Goal: Task Accomplishment & Management: Manage account settings

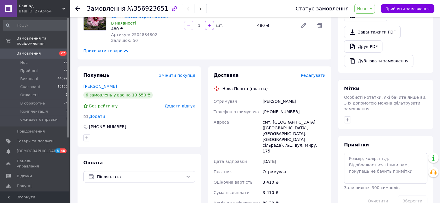
scroll to position [231, 0]
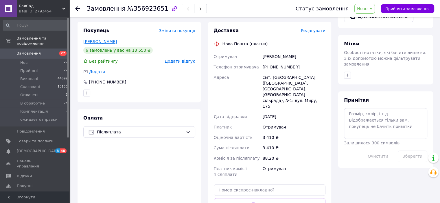
click at [104, 39] on link "[PERSON_NAME]" at bounding box center [100, 41] width 34 height 5
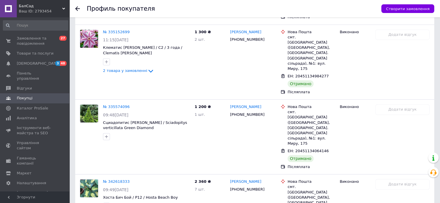
scroll to position [414, 0]
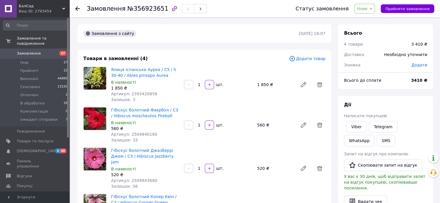
click at [367, 9] on span "Нове" at bounding box center [362, 8] width 10 height 5
click at [368, 20] on li "Прийнято" at bounding box center [375, 20] width 43 height 9
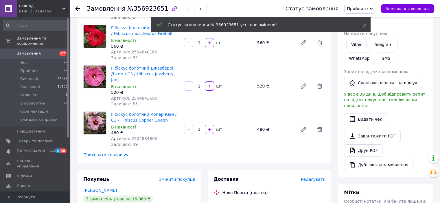
scroll to position [58, 0]
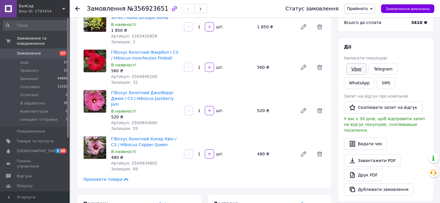
click at [354, 70] on link "Viber" at bounding box center [356, 69] width 20 height 12
click at [356, 69] on link "Viber" at bounding box center [356, 69] width 20 height 12
click at [350, 70] on link "Viber" at bounding box center [356, 69] width 20 height 12
click at [24, 92] on span "Оплачені" at bounding box center [29, 94] width 18 height 5
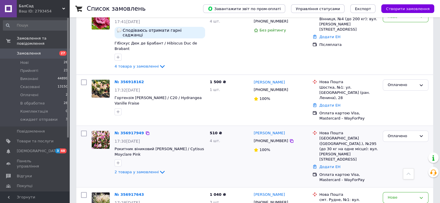
scroll to position [173, 0]
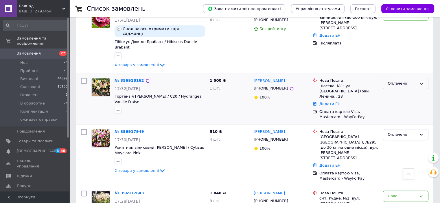
click at [416, 78] on div "Оплачено" at bounding box center [405, 83] width 46 height 11
click at [398, 90] on li "Прийнято" at bounding box center [405, 95] width 45 height 11
click at [399, 132] on div "Оплачено" at bounding box center [401, 135] width 29 height 6
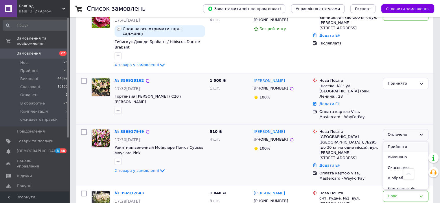
click at [398, 142] on li "Прийнято" at bounding box center [405, 147] width 45 height 11
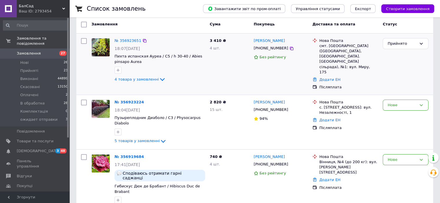
scroll to position [0, 0]
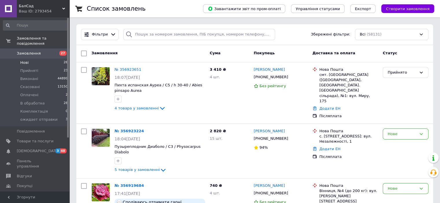
click at [24, 60] on span "Нові" at bounding box center [24, 62] width 8 height 5
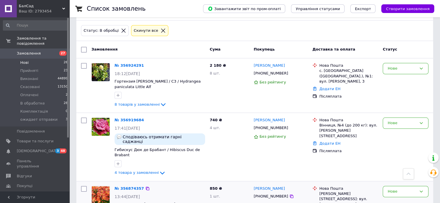
scroll to position [17, 0]
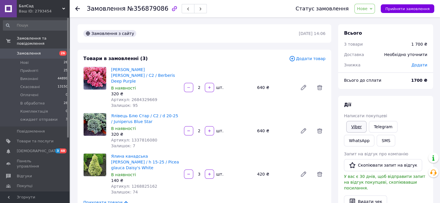
click at [354, 125] on link "Viber" at bounding box center [356, 127] width 20 height 12
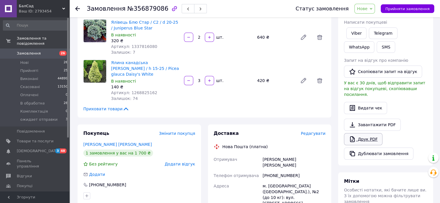
scroll to position [116, 0]
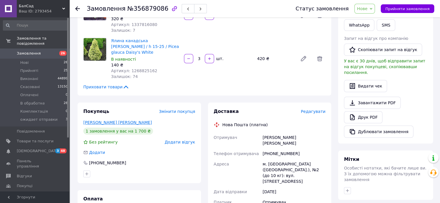
click at [99, 120] on link "Чираа ЛЮДМИЛА" at bounding box center [117, 122] width 69 height 5
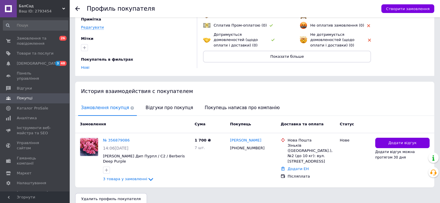
scroll to position [59, 0]
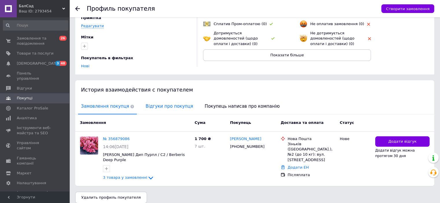
click at [148, 102] on span "Відгуки про покупця" at bounding box center [168, 106] width 53 height 15
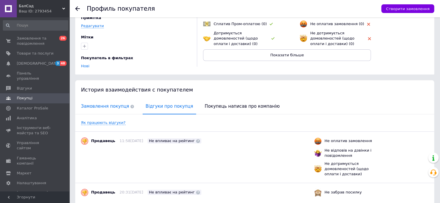
click at [114, 101] on span "Замовлення покупця" at bounding box center [107, 106] width 59 height 15
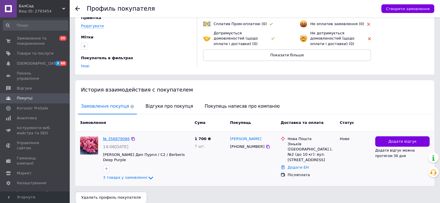
click at [120, 137] on link "№ 356879086" at bounding box center [116, 139] width 27 height 4
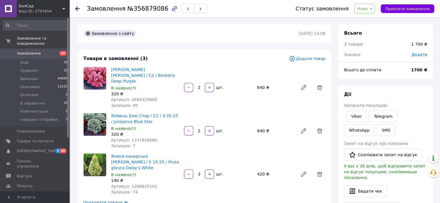
click at [367, 10] on span "Нове" at bounding box center [362, 8] width 10 height 5
click at [372, 56] on li "В обработке" at bounding box center [375, 55] width 43 height 9
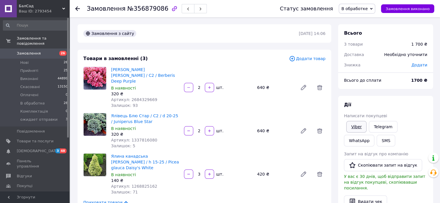
click at [355, 126] on link "Viber" at bounding box center [356, 127] width 20 height 12
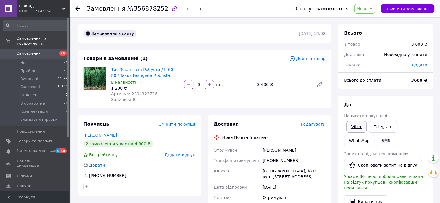
click at [356, 126] on link "Viber" at bounding box center [356, 127] width 20 height 12
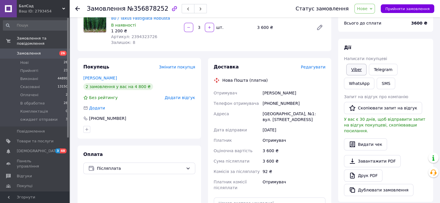
scroll to position [58, 0]
click at [409, 40] on div "Дії Написати покупцеві Viber Telegram WhatsApp SMS Запит на відгук про компанію…" at bounding box center [385, 119] width 95 height 163
click at [365, 11] on span "Нове" at bounding box center [362, 8] width 10 height 5
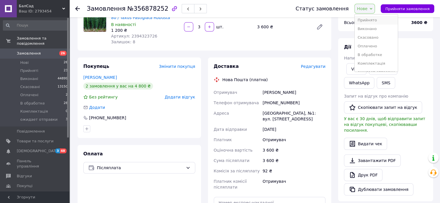
click at [368, 17] on li "Прийнято" at bounding box center [375, 20] width 43 height 9
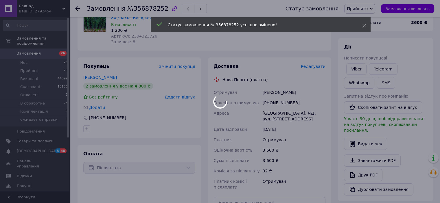
scroll to position [29, 0]
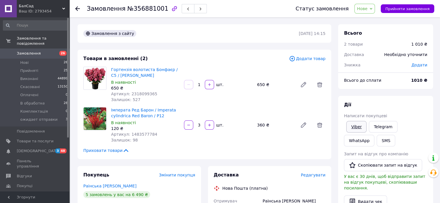
click at [355, 124] on link "Viber" at bounding box center [356, 127] width 20 height 12
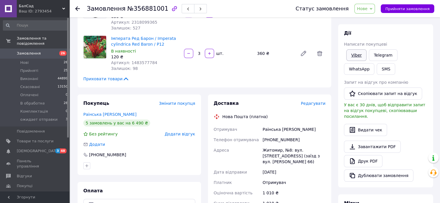
scroll to position [87, 0]
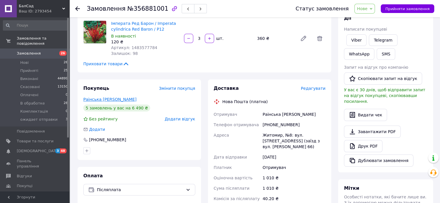
click at [97, 98] on link "Раінська [PERSON_NAME]" at bounding box center [109, 99] width 53 height 5
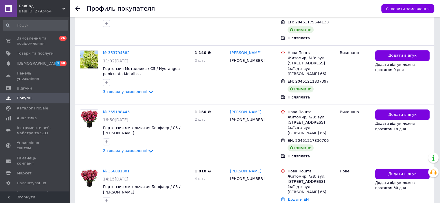
scroll to position [276, 0]
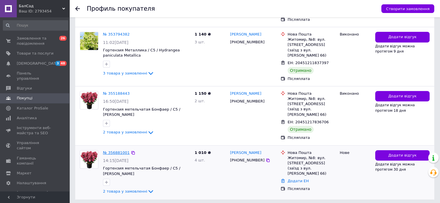
click at [109, 151] on link "№ 356881001" at bounding box center [116, 153] width 27 height 4
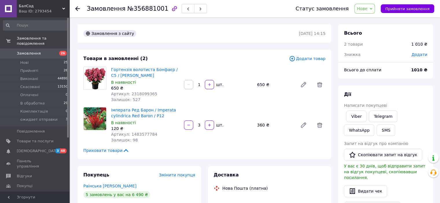
click at [367, 10] on span "Нове" at bounding box center [362, 8] width 10 height 5
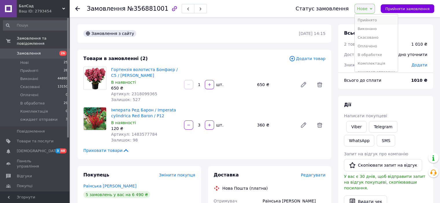
click at [372, 20] on li "Прийнято" at bounding box center [375, 20] width 43 height 9
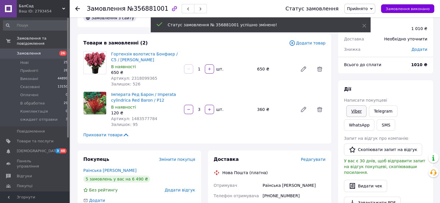
scroll to position [29, 0]
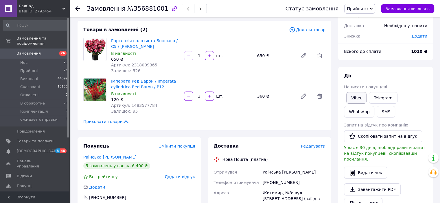
click at [356, 98] on link "Viber" at bounding box center [356, 98] width 20 height 12
click at [356, 96] on link "Viber" at bounding box center [356, 98] width 20 height 12
click at [387, 77] on div "Дії" at bounding box center [385, 76] width 83 height 7
click at [360, 98] on link "Viber" at bounding box center [356, 98] width 20 height 12
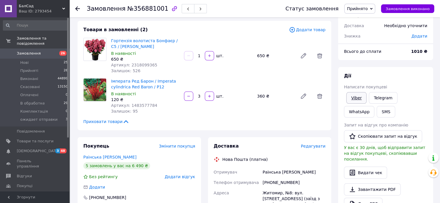
click at [353, 97] on link "Viber" at bounding box center [356, 98] width 20 height 12
click at [399, 76] on div "Дії" at bounding box center [385, 76] width 83 height 7
click at [356, 95] on link "Viber" at bounding box center [356, 98] width 20 height 12
click at [384, 76] on div "Дії" at bounding box center [385, 76] width 83 height 7
click at [356, 98] on link "Viber" at bounding box center [356, 98] width 20 height 12
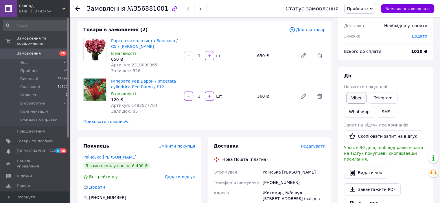
click at [357, 98] on link "Viber" at bounding box center [356, 98] width 20 height 12
click at [398, 51] on div "Всього до сплати" at bounding box center [373, 51] width 67 height 13
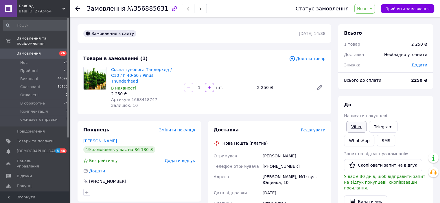
click at [357, 124] on link "Viber" at bounding box center [356, 127] width 20 height 12
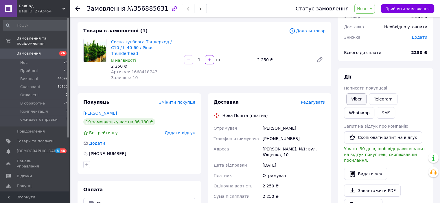
scroll to position [58, 0]
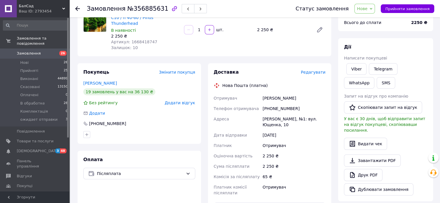
click at [419, 39] on div "Дії Написати покупцеві Viber Telegram WhatsApp SMS Запит на відгук про компанію…" at bounding box center [385, 119] width 95 height 163
click at [374, 9] on span "Нове" at bounding box center [364, 9] width 21 height 10
click at [376, 20] on li "Прийнято" at bounding box center [375, 20] width 43 height 9
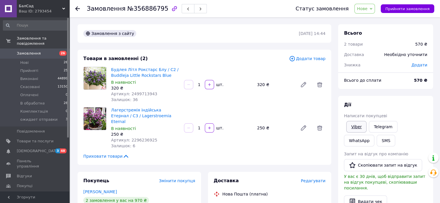
click at [358, 129] on link "Viber" at bounding box center [356, 127] width 20 height 12
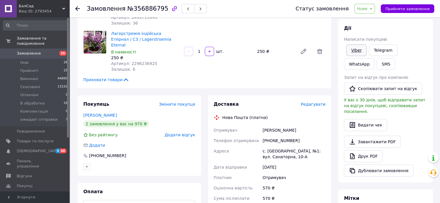
scroll to position [87, 0]
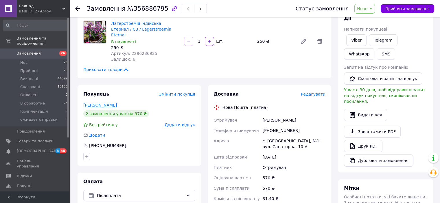
click at [107, 103] on link "[PERSON_NAME]" at bounding box center [100, 105] width 34 height 5
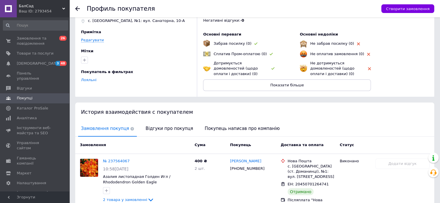
scroll to position [111, 0]
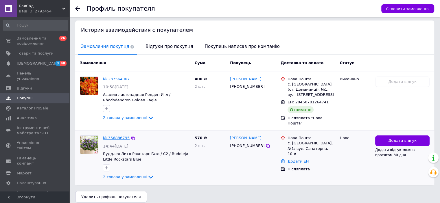
click at [113, 136] on link "№ 356886795" at bounding box center [116, 138] width 27 height 4
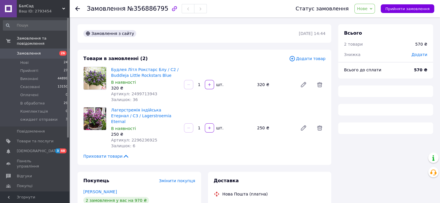
click at [373, 13] on span "Нове" at bounding box center [364, 9] width 21 height 10
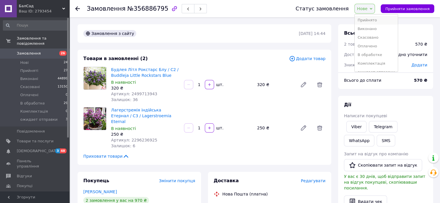
click at [373, 17] on li "Прийнято" at bounding box center [375, 20] width 43 height 9
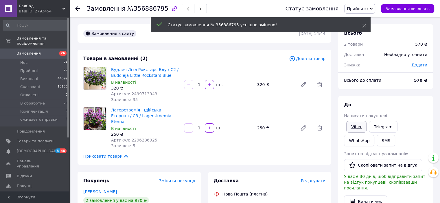
click at [353, 125] on link "Viber" at bounding box center [356, 127] width 20 height 12
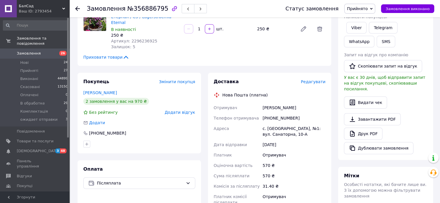
scroll to position [116, 0]
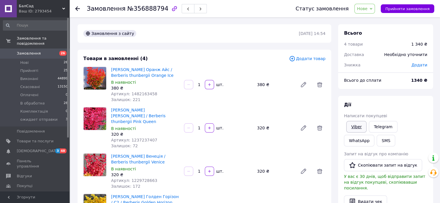
click at [354, 125] on link "Viber" at bounding box center [356, 127] width 20 height 12
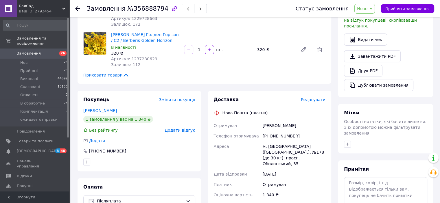
scroll to position [173, 0]
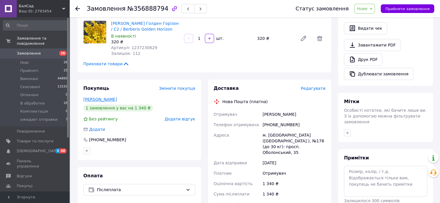
click at [112, 97] on link "[PERSON_NAME]" at bounding box center [100, 99] width 34 height 5
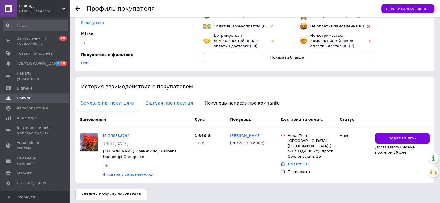
click at [168, 99] on span "Відгуки про покупця" at bounding box center [168, 103] width 53 height 15
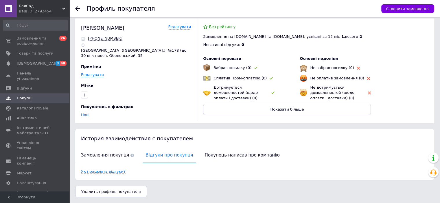
scroll to position [2, 0]
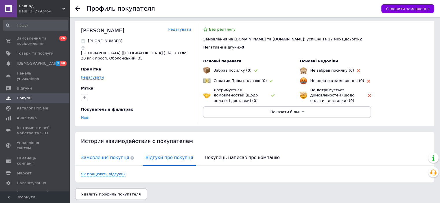
click at [104, 152] on span "Замовлення покупця" at bounding box center [107, 158] width 59 height 15
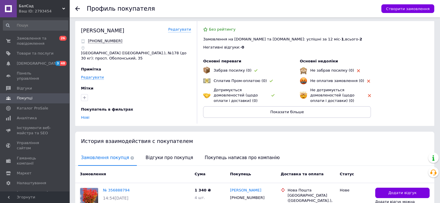
scroll to position [57, 0]
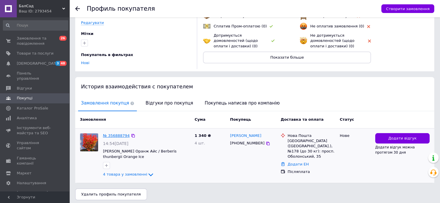
click at [109, 135] on link "№ 356888794" at bounding box center [116, 136] width 27 height 4
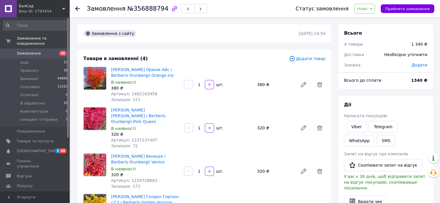
click at [405, 33] on div "Всього" at bounding box center [385, 33] width 83 height 7
click at [364, 5] on span "Нове" at bounding box center [364, 9] width 21 height 10
click at [371, 19] on li "Прийнято" at bounding box center [375, 20] width 43 height 9
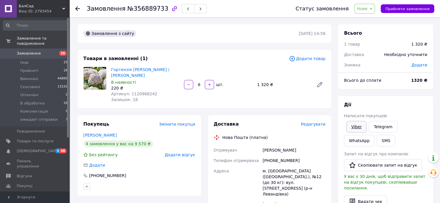
click at [353, 126] on link "Viber" at bounding box center [356, 127] width 20 height 12
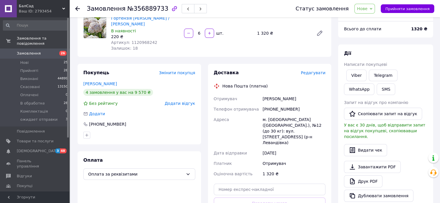
scroll to position [58, 0]
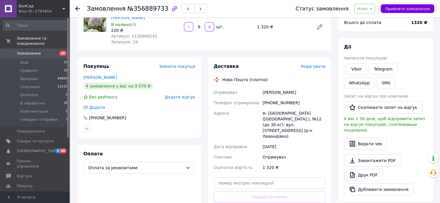
click at [367, 8] on span "Нове" at bounding box center [362, 8] width 10 height 5
click at [376, 53] on li "В обработке" at bounding box center [375, 55] width 43 height 9
click at [357, 68] on link "Viber" at bounding box center [356, 69] width 20 height 12
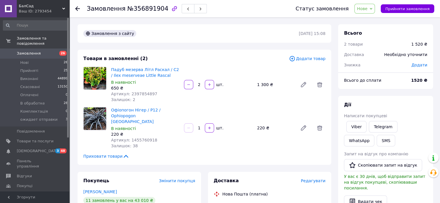
click at [373, 11] on span "Нове" at bounding box center [364, 9] width 21 height 10
click at [374, 55] on li "В обработке" at bounding box center [375, 55] width 43 height 9
click at [301, 84] on icon at bounding box center [303, 84] width 7 height 7
click at [351, 127] on link "Viber" at bounding box center [356, 127] width 20 height 12
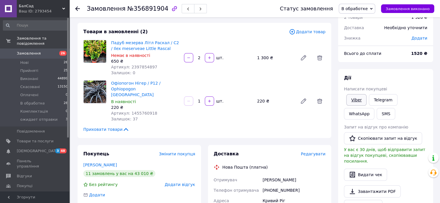
scroll to position [145, 0]
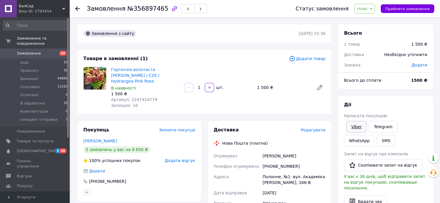
click at [356, 125] on link "Viber" at bounding box center [356, 127] width 20 height 12
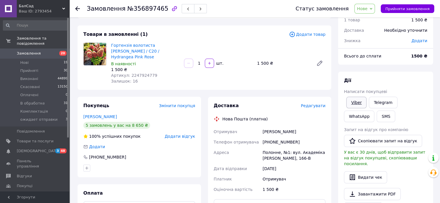
scroll to position [58, 0]
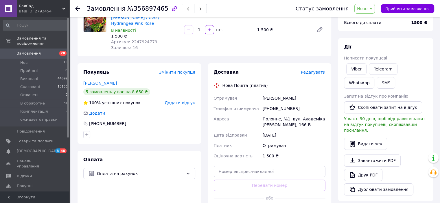
drag, startPoint x: 386, startPoint y: 43, endPoint x: 384, endPoint y: 40, distance: 3.7
click at [386, 43] on div "[PERSON_NAME] покупцеві Viber Telegram WhatsApp SMS Запит на відгук про компані…" at bounding box center [385, 119] width 95 height 163
click at [374, 9] on span "Нове" at bounding box center [364, 9] width 21 height 10
click at [371, 57] on li "В обработке" at bounding box center [375, 55] width 43 height 9
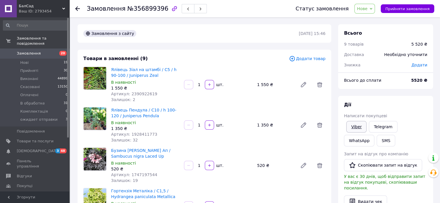
click at [352, 125] on link "Viber" at bounding box center [356, 127] width 20 height 12
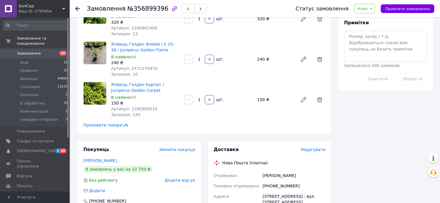
scroll to position [376, 0]
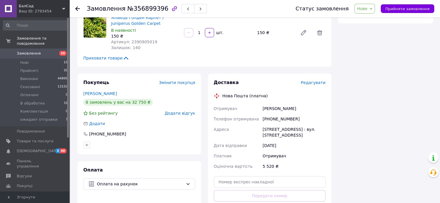
click at [367, 11] on span "Нове" at bounding box center [362, 8] width 10 height 5
click at [372, 54] on li "В обработке" at bounding box center [375, 55] width 43 height 9
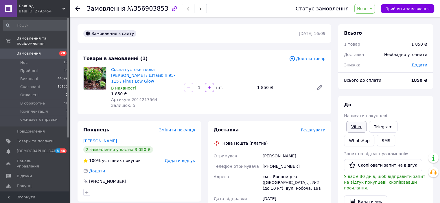
click at [357, 125] on link "Viber" at bounding box center [356, 127] width 20 height 12
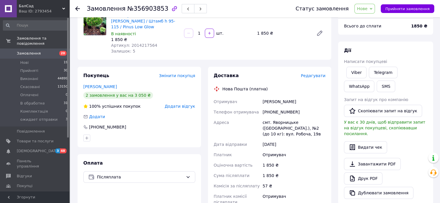
scroll to position [58, 0]
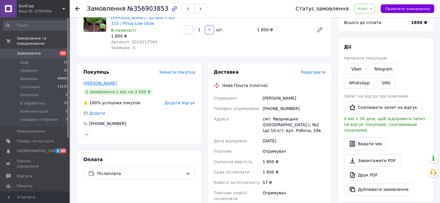
click at [99, 81] on link "Гусарова Ірина" at bounding box center [100, 83] width 34 height 5
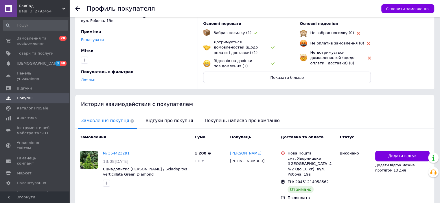
scroll to position [114, 0]
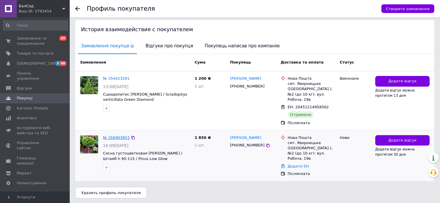
click at [117, 138] on link "№ 356903853" at bounding box center [116, 138] width 27 height 4
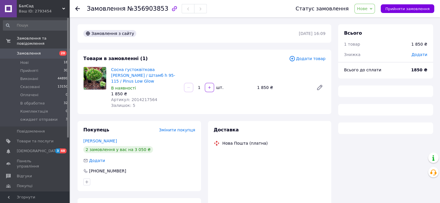
click at [367, 9] on span "Нове" at bounding box center [362, 8] width 10 height 5
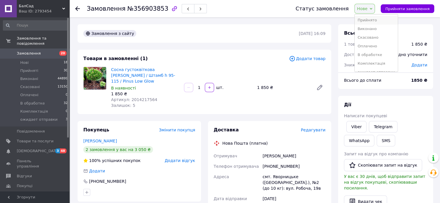
click at [372, 21] on li "Прийнято" at bounding box center [375, 20] width 43 height 9
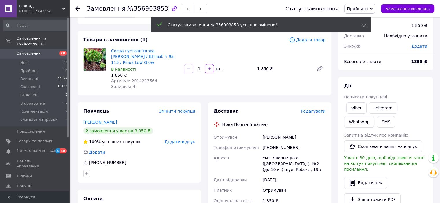
scroll to position [29, 0]
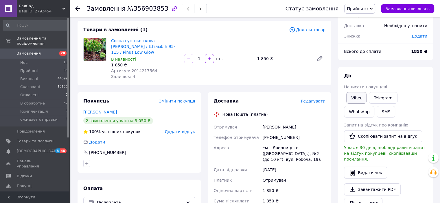
click at [358, 96] on link "Viber" at bounding box center [356, 98] width 20 height 12
click at [376, 114] on button "SMS" at bounding box center [385, 112] width 18 height 12
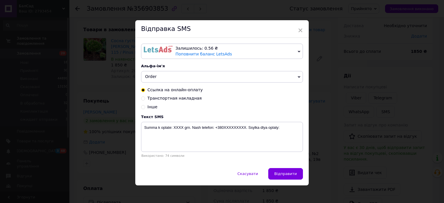
click at [255, 56] on div "Залишилось: 0.56 ₴ Поповнити баланс LetsAds" at bounding box center [235, 51] width 120 height 11
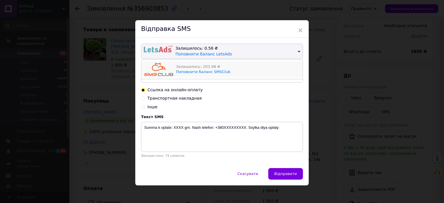
click at [255, 66] on div "Залишилось: 203.08 ₴" at bounding box center [238, 66] width 124 height 5
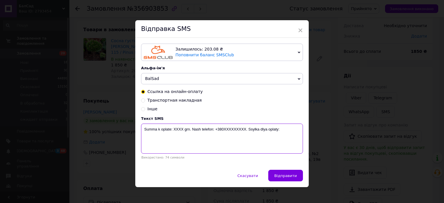
drag, startPoint x: 269, startPoint y: 135, endPoint x: 144, endPoint y: 139, distance: 124.9
click at [144, 139] on textarea "Summa k oplate: XXXX grn. Nash telefon: +380XXXXXXXXX. Ssylka dlya oplaty:" at bounding box center [222, 139] width 162 height 30
paste textarea "UA263052990000026000015914623"
drag, startPoint x: 210, startPoint y: 132, endPoint x: 143, endPoint y: 132, distance: 66.8
click at [143, 132] on textarea "UA263052990000026000015914623" at bounding box center [222, 139] width 162 height 30
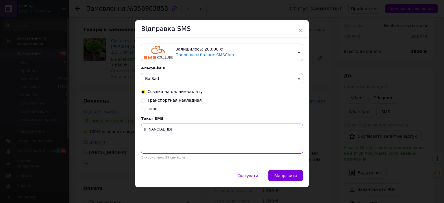
paste textarea "Ваше замовлення прийнято. Відправка 13 серпня"
type textarea "Ваше замовлення прийнято. Відправка 13 серпня"
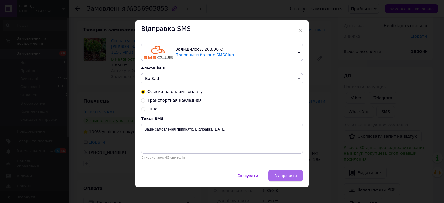
click at [292, 178] on span "Відправити" at bounding box center [285, 176] width 23 height 4
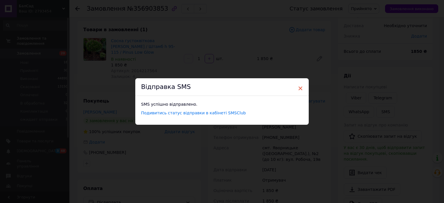
click at [299, 90] on span "×" at bounding box center [300, 89] width 5 height 10
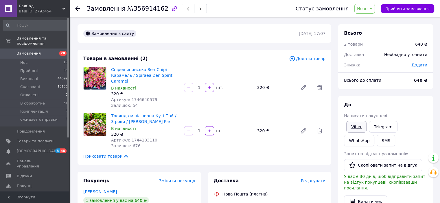
click at [349, 125] on link "Viber" at bounding box center [356, 127] width 20 height 12
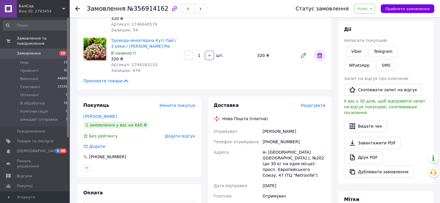
scroll to position [145, 0]
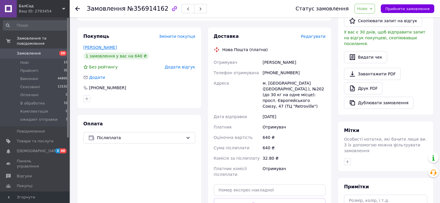
click at [101, 48] on link "Ревенко Оксана" at bounding box center [100, 47] width 34 height 5
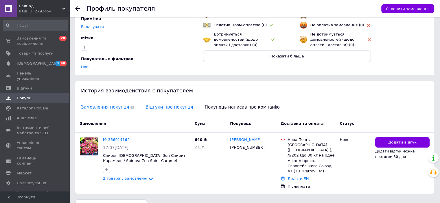
click at [145, 100] on span "Відгуки про покупця" at bounding box center [168, 107] width 53 height 15
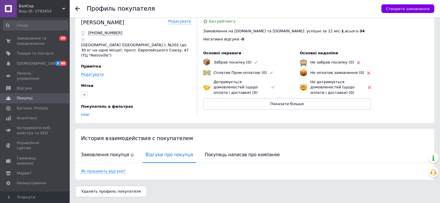
scroll to position [5, 0]
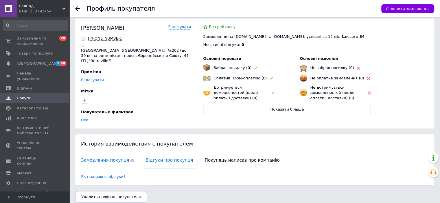
click at [92, 158] on span "Замовлення покупця" at bounding box center [107, 160] width 59 height 15
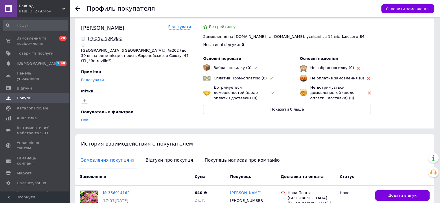
scroll to position [58, 0]
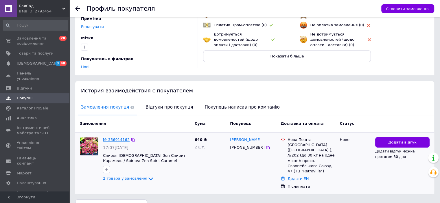
click at [120, 138] on link "№ 356914162" at bounding box center [116, 140] width 27 height 4
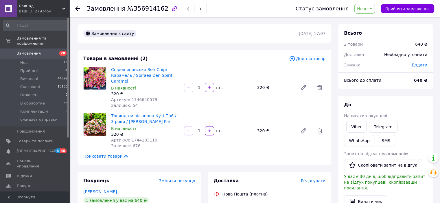
click at [388, 36] on div "Всього" at bounding box center [385, 33] width 83 height 7
click at [369, 12] on span "Нове" at bounding box center [364, 9] width 21 height 10
click at [372, 20] on li "Прийнято" at bounding box center [375, 20] width 43 height 9
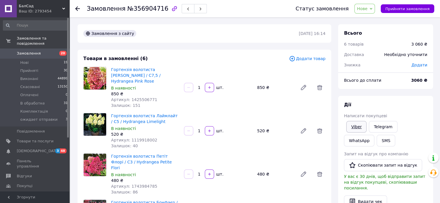
click at [350, 126] on link "Viber" at bounding box center [356, 127] width 20 height 12
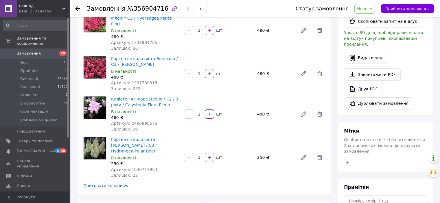
scroll to position [145, 0]
click at [414, 82] on div "Друк PDF" at bounding box center [385, 88] width 83 height 12
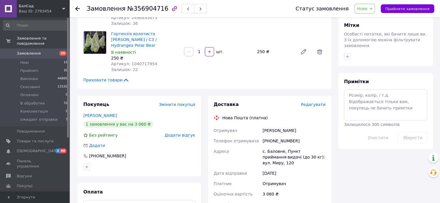
scroll to position [289, 0]
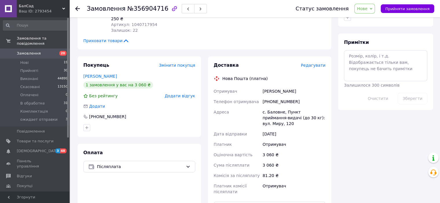
click at [368, 5] on span "Нове" at bounding box center [364, 9] width 21 height 10
click at [381, 54] on li "В обработке" at bounding box center [375, 55] width 43 height 9
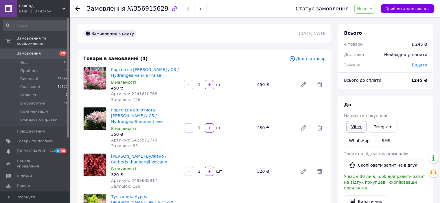
click at [355, 124] on link "Viber" at bounding box center [356, 127] width 20 height 12
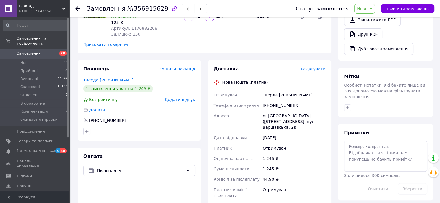
scroll to position [202, 0]
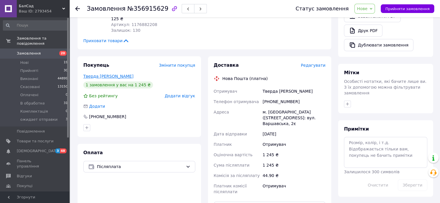
click at [101, 74] on link "Тверда [PERSON_NAME]" at bounding box center [108, 76] width 50 height 5
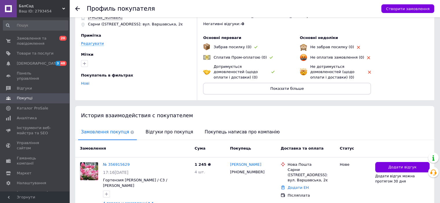
scroll to position [57, 0]
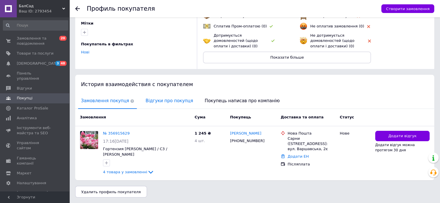
click at [153, 99] on span "Відгуки про покупця" at bounding box center [168, 101] width 53 height 15
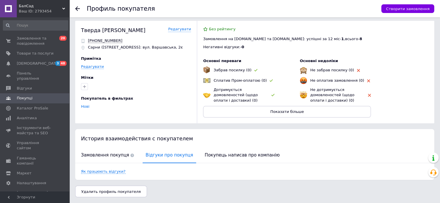
scroll to position [2, 0]
click at [101, 152] on span "Замовлення покупця" at bounding box center [107, 155] width 59 height 15
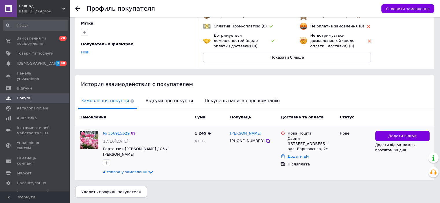
click at [108, 135] on link "№ 356915629" at bounding box center [116, 133] width 27 height 4
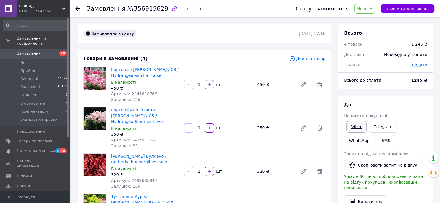
click at [353, 129] on link "Viber" at bounding box center [356, 127] width 20 height 12
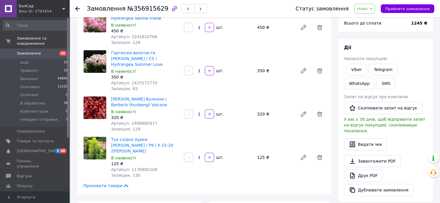
scroll to position [58, 0]
click at [408, 40] on div "Дії Написати покупцеві Viber Telegram WhatsApp SMS Запит на відгук про компанію…" at bounding box center [385, 119] width 95 height 163
click at [374, 8] on span "Нове" at bounding box center [364, 9] width 21 height 10
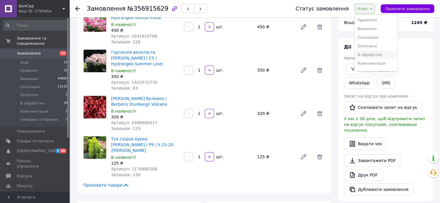
click at [379, 55] on li "В обработке" at bounding box center [375, 55] width 43 height 9
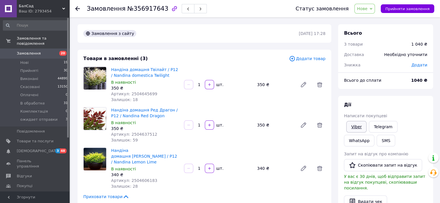
click at [351, 123] on link "Viber" at bounding box center [356, 127] width 20 height 12
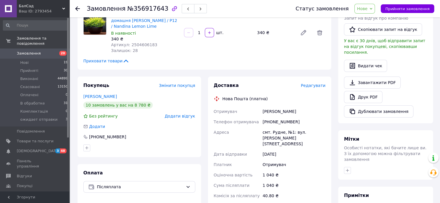
scroll to position [145, 0]
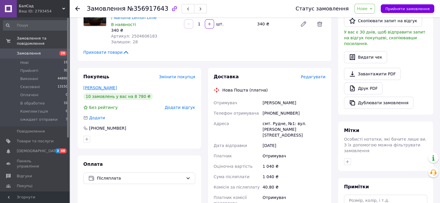
click at [110, 86] on link "Косенко Анжела" at bounding box center [100, 88] width 34 height 5
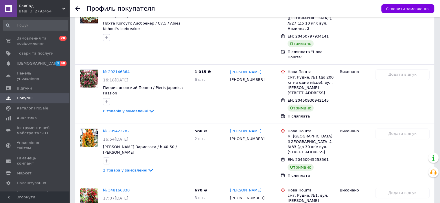
scroll to position [661, 0]
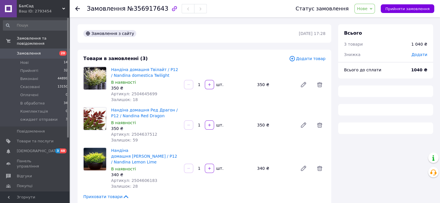
click at [367, 9] on span "Нове" at bounding box center [362, 8] width 10 height 5
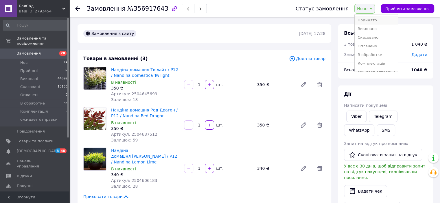
click at [372, 18] on li "Прийнято" at bounding box center [375, 20] width 43 height 9
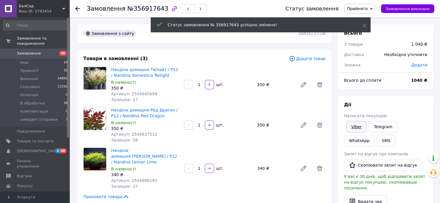
click at [358, 124] on link "Viber" at bounding box center [356, 127] width 20 height 12
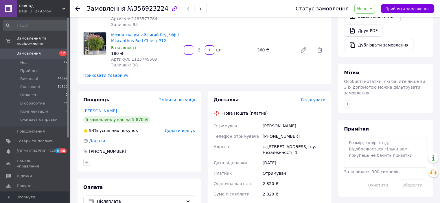
scroll to position [231, 0]
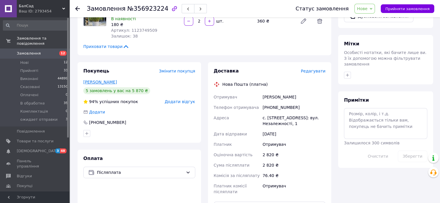
click at [99, 80] on link "[PERSON_NAME]" at bounding box center [100, 82] width 34 height 5
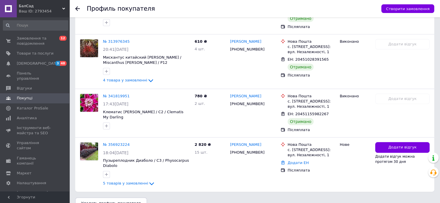
scroll to position [266, 0]
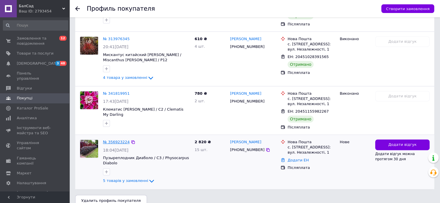
click at [117, 140] on link "№ 356923224" at bounding box center [116, 142] width 27 height 4
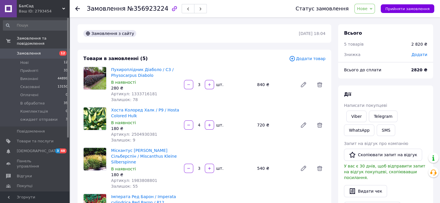
click at [367, 8] on span "Нове" at bounding box center [362, 8] width 10 height 5
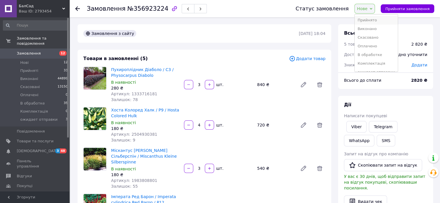
click at [370, 19] on li "Прийнято" at bounding box center [375, 20] width 43 height 9
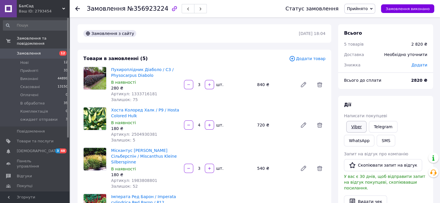
click at [355, 125] on link "Viber" at bounding box center [356, 127] width 20 height 12
click at [425, 34] on div "Всього" at bounding box center [385, 33] width 83 height 7
click at [32, 51] on span "Замовлення" at bounding box center [29, 53] width 24 height 5
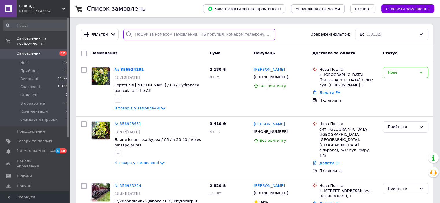
click at [163, 33] on input "search" at bounding box center [199, 34] width 152 height 11
paste input "[PHONE_NUMBER]"
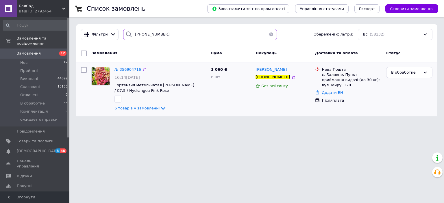
type input "[PHONE_NUMBER]"
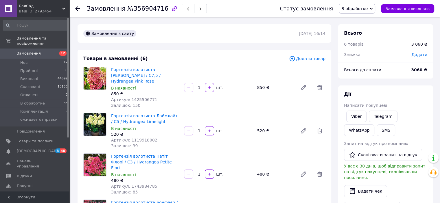
click at [367, 9] on span "В обработке" at bounding box center [354, 8] width 26 height 5
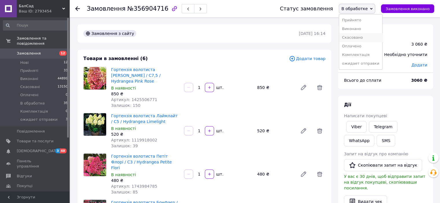
click at [365, 35] on li "Скасовано" at bounding box center [360, 37] width 43 height 9
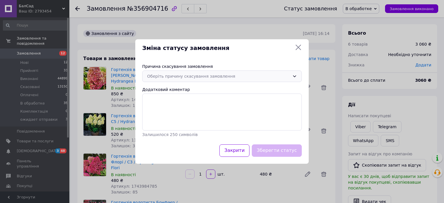
click at [178, 79] on div "Оберіть причину скасування замовлення" at bounding box center [218, 76] width 143 height 6
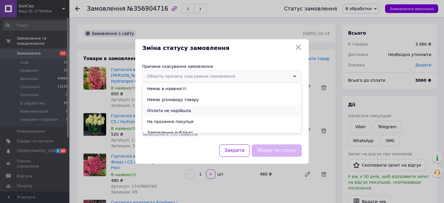
click at [172, 110] on li "Оплата не надійшла" at bounding box center [221, 110] width 159 height 11
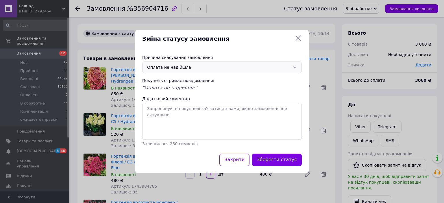
drag, startPoint x: 286, startPoint y: 155, endPoint x: 284, endPoint y: 152, distance: 3.5
click at [286, 154] on button "Зберегти статус" at bounding box center [277, 160] width 50 height 12
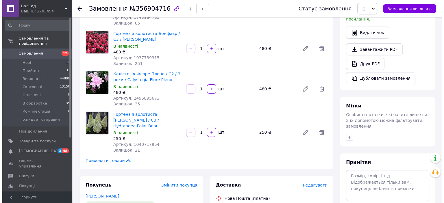
scroll to position [260, 0]
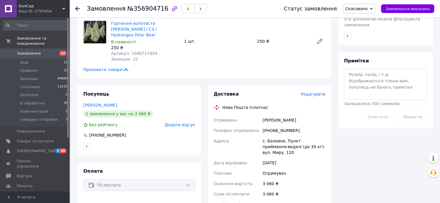
click at [182, 123] on span "Додати відгук" at bounding box center [179, 125] width 30 height 5
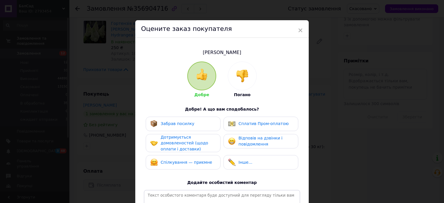
click at [240, 76] on img at bounding box center [242, 76] width 13 height 13
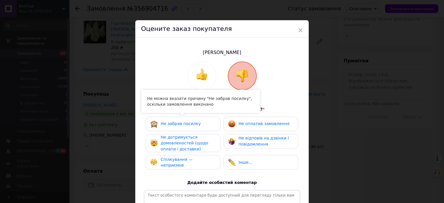
click at [206, 119] on div "Не забрав посилку" at bounding box center [183, 124] width 75 height 14
click at [205, 140] on div "Не дотримується домовленостей (щодо оплати і доставки)" at bounding box center [188, 143] width 55 height 18
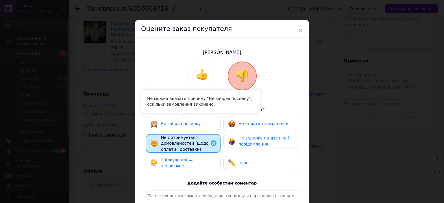
drag, startPoint x: 208, startPoint y: 162, endPoint x: 238, endPoint y: 148, distance: 32.2
click at [211, 161] on div "Спілкування — неприємне" at bounding box center [183, 163] width 66 height 12
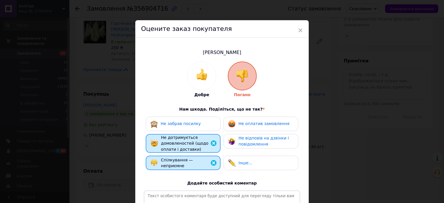
click at [253, 128] on div "Не оплатив замовлення" at bounding box center [260, 124] width 75 height 14
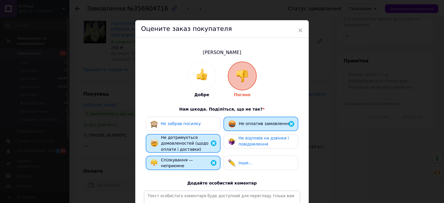
drag, startPoint x: 251, startPoint y: 144, endPoint x: 253, endPoint y: 148, distance: 4.2
click at [251, 145] on span "Не відповів на дзвінки і повідомлення" at bounding box center [263, 141] width 50 height 11
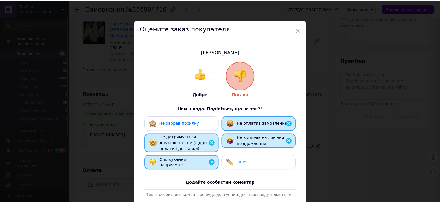
scroll to position [83, 0]
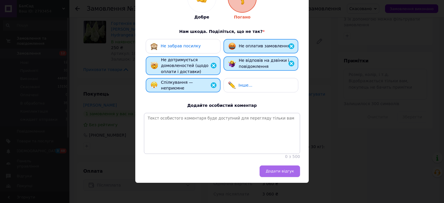
click at [282, 170] on span "Додати відгук" at bounding box center [280, 171] width 28 height 4
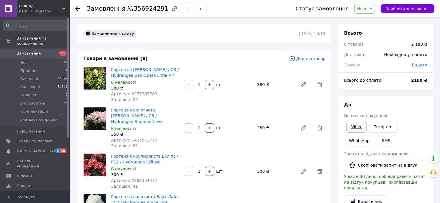
click at [360, 125] on link "Viber" at bounding box center [356, 127] width 20 height 12
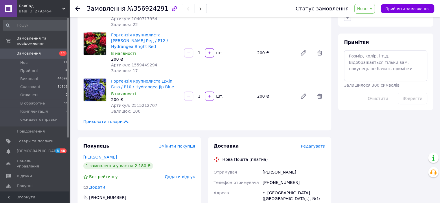
scroll to position [347, 0]
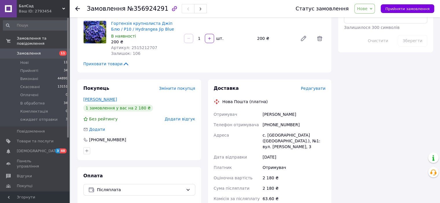
click at [93, 97] on link "Дончук Світлана" at bounding box center [100, 99] width 34 height 5
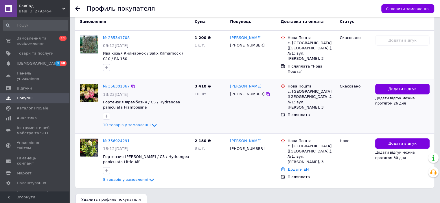
scroll to position [156, 0]
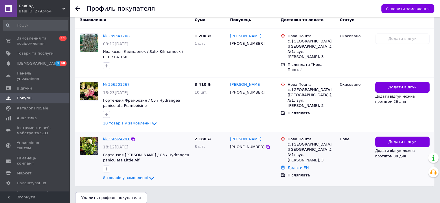
click at [119, 137] on link "№ 356924291" at bounding box center [116, 139] width 27 height 4
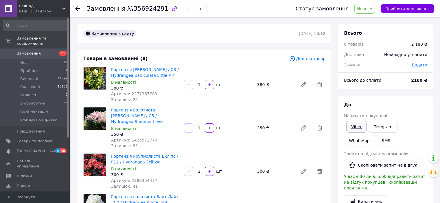
click at [356, 126] on link "Viber" at bounding box center [356, 127] width 20 height 12
click at [389, 99] on div "[PERSON_NAME] покупцеві Viber Telegram WhatsApp SMS Запит на відгук про компані…" at bounding box center [385, 177] width 95 height 163
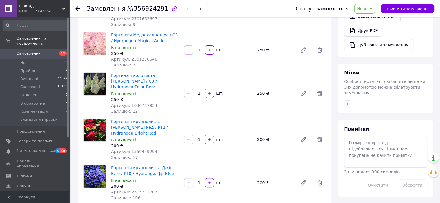
scroll to position [145, 0]
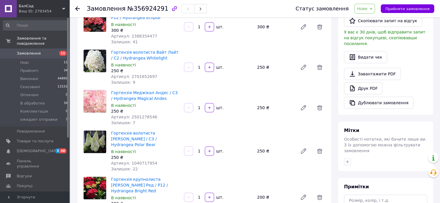
click at [373, 5] on span "Нове" at bounding box center [364, 9] width 21 height 10
click at [377, 37] on li "Скасовано" at bounding box center [375, 37] width 43 height 9
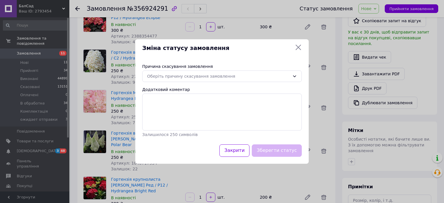
click at [211, 74] on div "Оберіть причину скасування замовлення" at bounding box center [218, 76] width 143 height 6
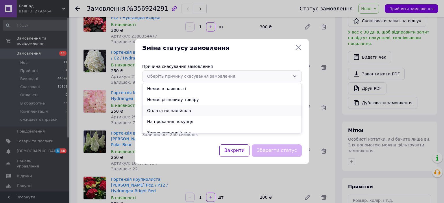
click at [164, 107] on li "Оплата не надійшла" at bounding box center [221, 110] width 159 height 11
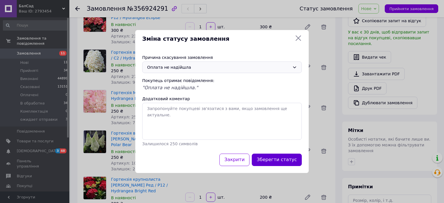
click at [274, 159] on button "Зберегти статус" at bounding box center [277, 160] width 50 height 12
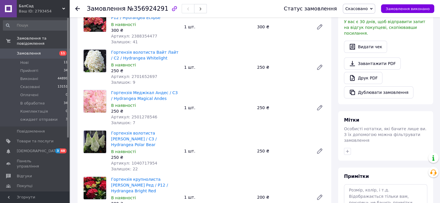
click at [430, 47] on div "[PERSON_NAME] покупцеві Viber Telegram WhatsApp SMS Запит на відгук про компані…" at bounding box center [385, 22] width 95 height 163
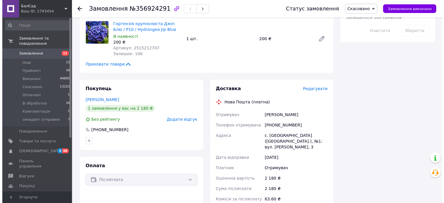
scroll to position [347, 0]
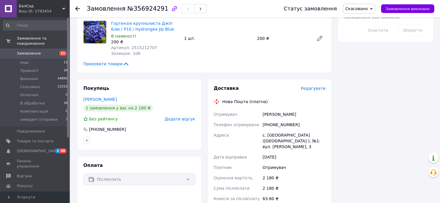
click at [189, 117] on span "Додати відгук" at bounding box center [179, 119] width 30 height 5
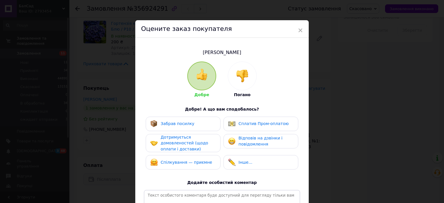
click at [203, 123] on div "Забрав посилку" at bounding box center [183, 124] width 66 height 8
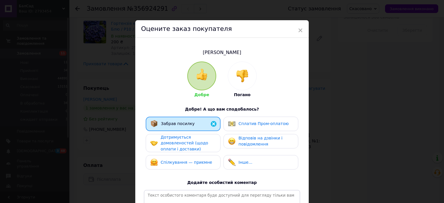
click at [243, 78] on img at bounding box center [242, 76] width 13 height 13
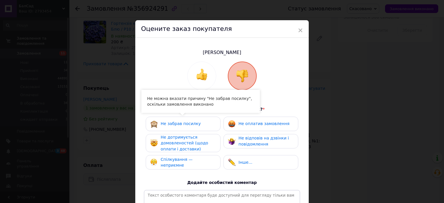
click at [211, 125] on div "Не забрав посилку" at bounding box center [183, 124] width 66 height 8
drag, startPoint x: 209, startPoint y: 144, endPoint x: 209, endPoint y: 152, distance: 7.8
click at [209, 145] on div "Не дотримується домовленостей (щодо оплати і доставки)" at bounding box center [188, 143] width 55 height 18
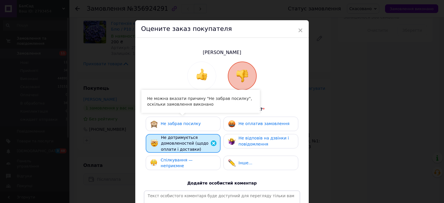
drag, startPoint x: 208, startPoint y: 160, endPoint x: 222, endPoint y: 152, distance: 15.9
click at [193, 160] on span "Спілкування — неприємне" at bounding box center [177, 163] width 32 height 11
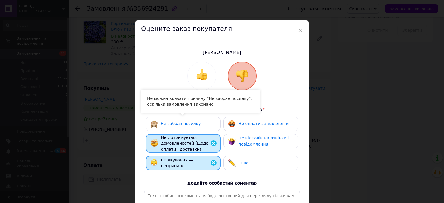
click at [252, 123] on span "Не оплатив замовлення" at bounding box center [263, 123] width 51 height 5
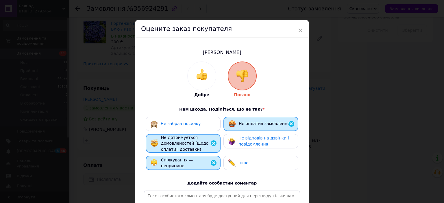
click at [252, 141] on span "Не відповів на дзвінки і повідомлення" at bounding box center [263, 141] width 50 height 11
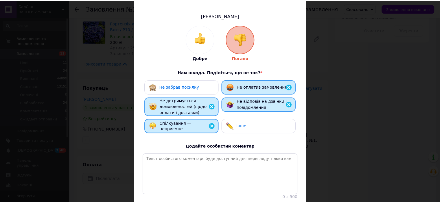
scroll to position [83, 0]
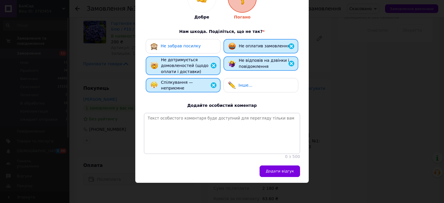
click at [271, 171] on span "Додати відгук" at bounding box center [280, 171] width 28 height 4
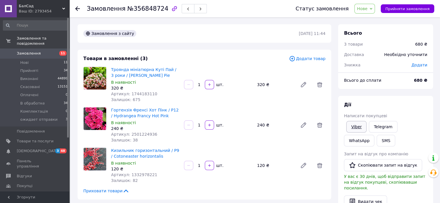
click at [353, 128] on link "Viber" at bounding box center [356, 127] width 20 height 12
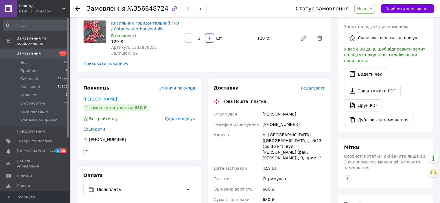
scroll to position [116, 0]
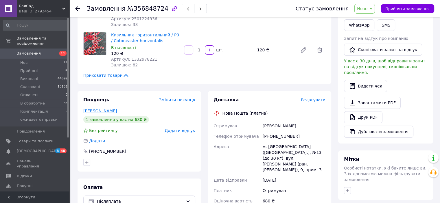
click at [92, 112] on link "[PERSON_NAME]" at bounding box center [100, 111] width 34 height 5
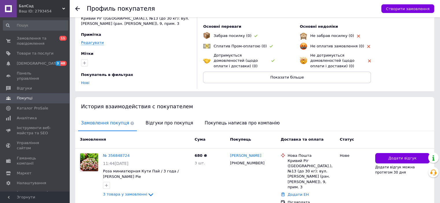
scroll to position [66, 0]
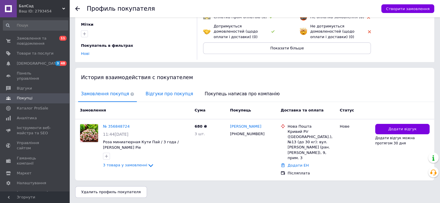
click at [146, 87] on span "Відгуки про покупця" at bounding box center [168, 94] width 53 height 15
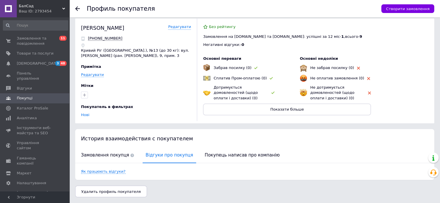
scroll to position [5, 0]
click at [105, 153] on span "Замовлення покупця" at bounding box center [107, 155] width 59 height 15
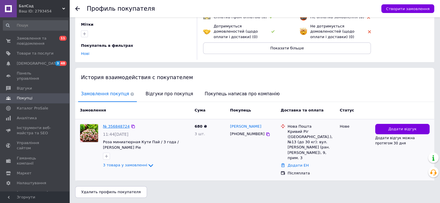
click at [113, 126] on link "№ 356848724" at bounding box center [116, 126] width 27 height 4
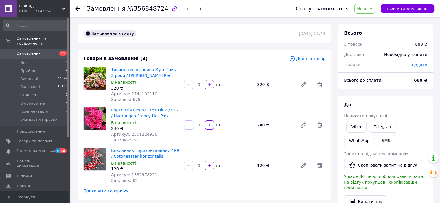
click at [372, 9] on icon at bounding box center [370, 9] width 3 height 3
click at [379, 19] on li "Прийнято" at bounding box center [375, 20] width 43 height 9
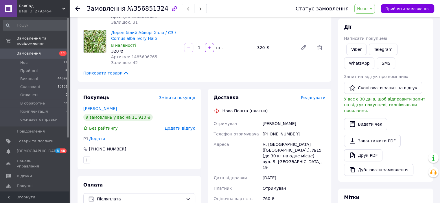
scroll to position [87, 0]
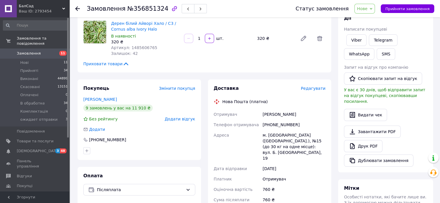
click at [367, 10] on span "Нове" at bounding box center [362, 8] width 10 height 5
click at [373, 20] on li "Прийнято" at bounding box center [375, 20] width 43 height 9
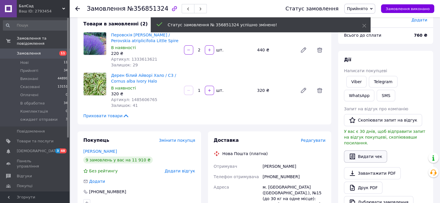
scroll to position [29, 0]
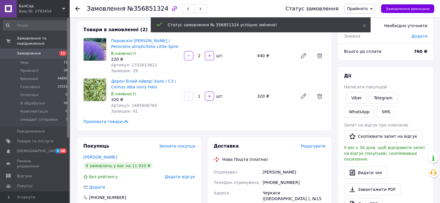
click at [353, 90] on div "Дії Написати покупцеві Viber Telegram WhatsApp SMS Запит на відгук про компанію…" at bounding box center [385, 149] width 83 height 152
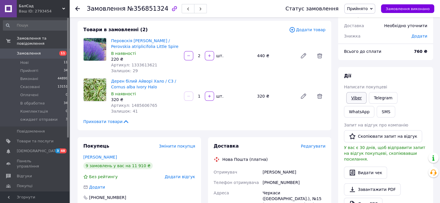
click at [354, 92] on link "Viber" at bounding box center [356, 98] width 20 height 12
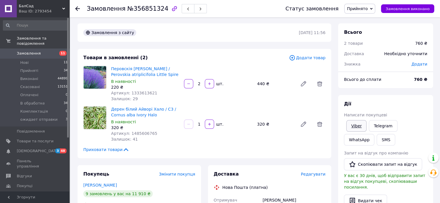
scroll to position [0, 0]
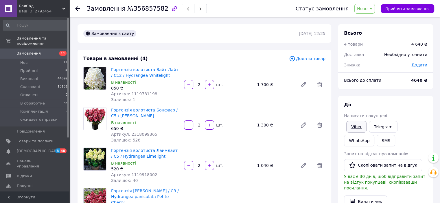
click at [355, 128] on link "Viber" at bounding box center [356, 127] width 20 height 12
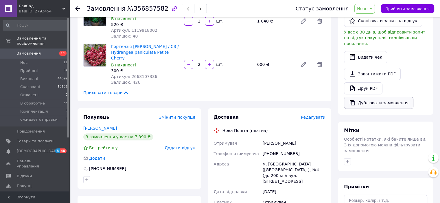
scroll to position [173, 0]
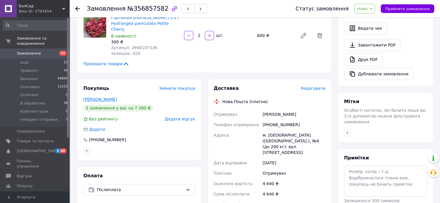
click at [101, 97] on link "[PERSON_NAME]" at bounding box center [100, 99] width 34 height 5
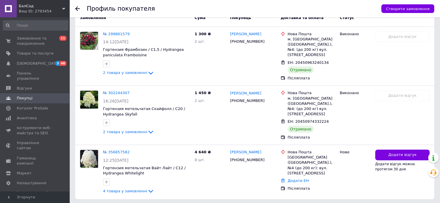
scroll to position [166, 0]
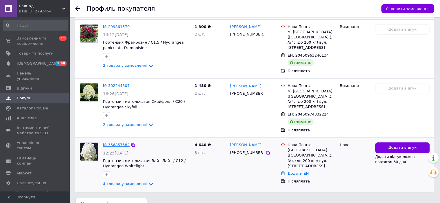
click at [119, 143] on link "№ 356857582" at bounding box center [116, 145] width 27 height 4
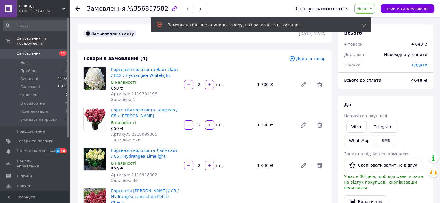
click at [375, 10] on span "Нове" at bounding box center [364, 9] width 21 height 10
click at [379, 18] on li "Прийнято" at bounding box center [375, 20] width 43 height 9
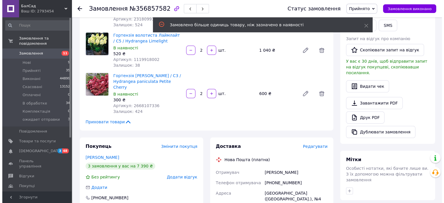
scroll to position [116, 0]
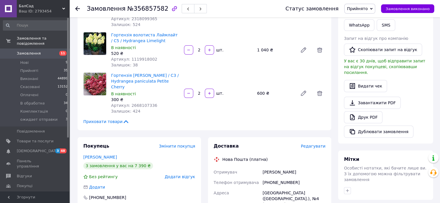
click at [404, 83] on div "Видати чек" at bounding box center [385, 86] width 83 height 12
click at [310, 144] on span "Редагувати" at bounding box center [313, 146] width 25 height 5
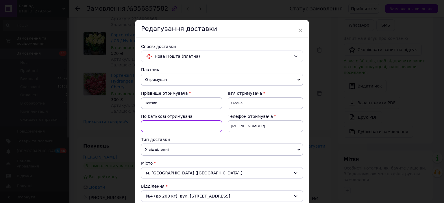
click at [177, 128] on input at bounding box center [181, 127] width 81 height 12
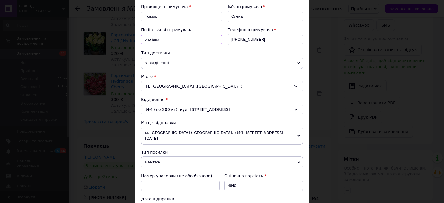
type input "олегівна"
click at [184, 57] on span "У відділенні" at bounding box center [222, 63] width 162 height 12
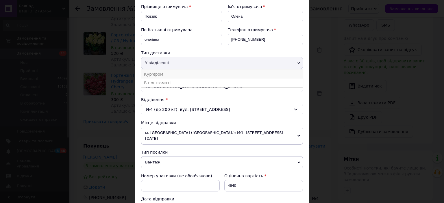
click at [185, 71] on li "Кур'єром" at bounding box center [222, 74] width 162 height 9
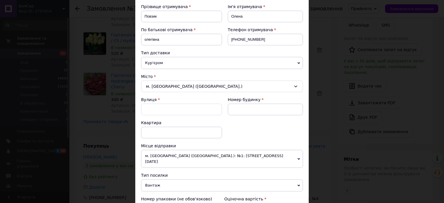
click at [164, 86] on div "м. Київ (Київська обл.)" at bounding box center [222, 87] width 162 height 12
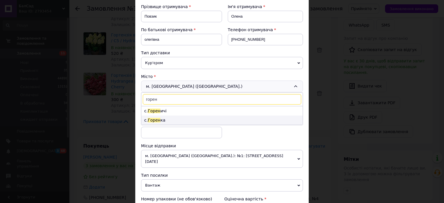
type input "горен"
click at [162, 119] on li "с. Горен ка" at bounding box center [221, 120] width 161 height 9
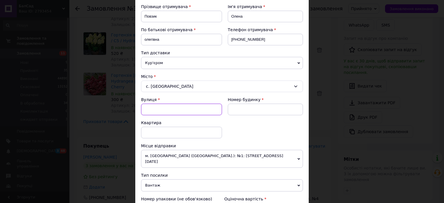
click at [201, 104] on input "Вулиця" at bounding box center [181, 110] width 81 height 12
click at [172, 120] on div "вул. Молодіжна" at bounding box center [181, 121] width 80 height 10
type input "вул. Молодіжна"
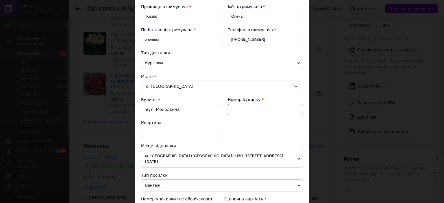
click at [239, 111] on input at bounding box center [265, 110] width 75 height 12
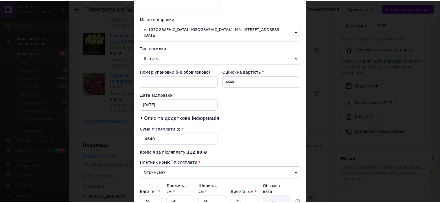
scroll to position [231, 0]
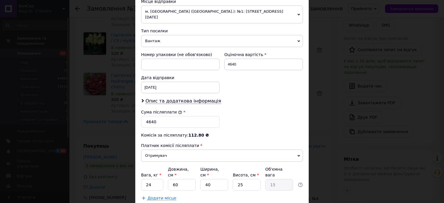
type input "29б"
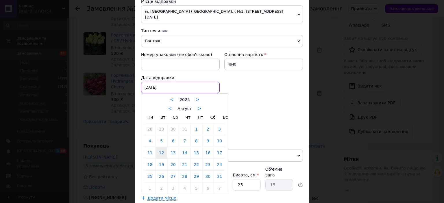
click at [204, 84] on div "12.08.2025 < 2025 > < Август > Пн Вт Ср Чт Пт Сб Вс 28 29 30 31 1 2 3 4 5 6 7 8…" at bounding box center [180, 88] width 79 height 12
click at [173, 148] on link "13" at bounding box center [172, 153] width 11 height 12
type input "13.08.2025"
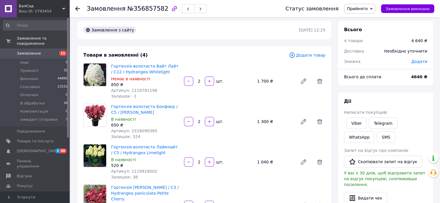
scroll to position [0, 0]
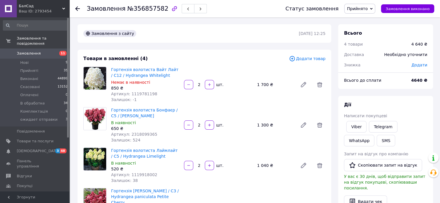
click at [308, 59] on span "Додати товар" at bounding box center [307, 58] width 36 height 6
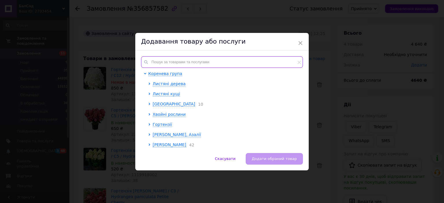
click at [204, 63] on input "text" at bounding box center [222, 62] width 162 height 12
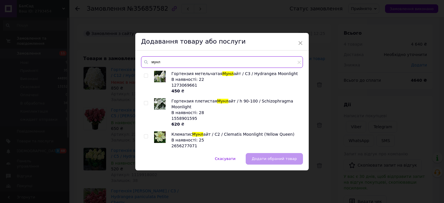
type input "мунл"
click at [144, 74] on input "checkbox" at bounding box center [146, 76] width 4 height 4
checkbox input "true"
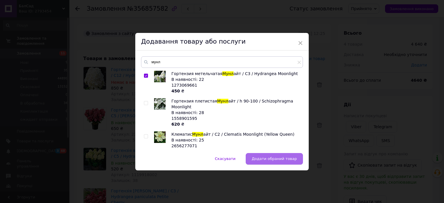
click at [275, 160] on span "Додати обраний товар" at bounding box center [274, 159] width 45 height 4
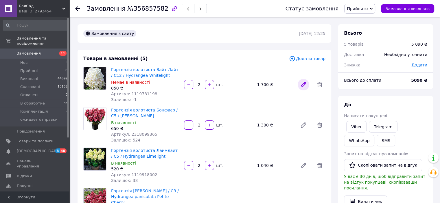
click at [303, 85] on icon at bounding box center [303, 84] width 5 height 5
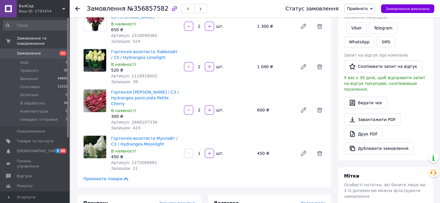
scroll to position [145, 0]
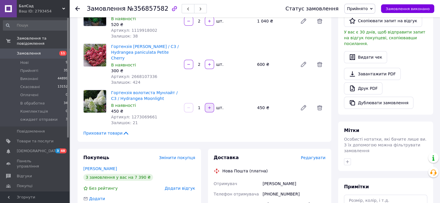
click at [210, 106] on icon "button" at bounding box center [209, 108] width 4 height 4
type input "2"
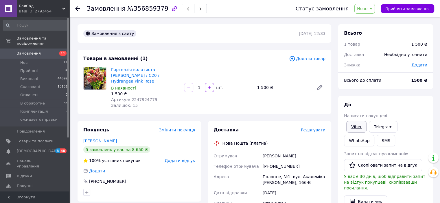
click at [352, 125] on link "Viber" at bounding box center [356, 127] width 20 height 12
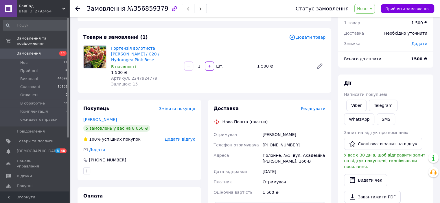
scroll to position [87, 0]
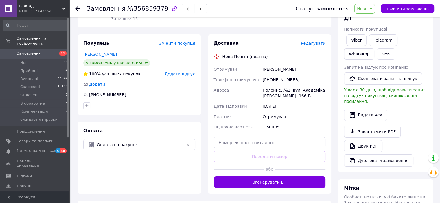
click at [409, 63] on div "[PERSON_NAME] покупцеві Viber Telegram WhatsApp SMS Запит на відгук про компані…" at bounding box center [385, 91] width 83 height 152
click at [367, 12] on span "Нове" at bounding box center [364, 9] width 21 height 10
click at [371, 19] on li "Прийнято" at bounding box center [375, 20] width 43 height 9
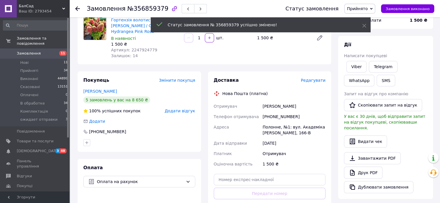
scroll to position [0, 0]
